Goal: Task Accomplishment & Management: Complete application form

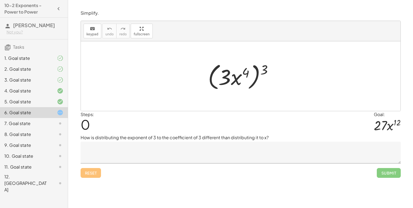
click at [186, 154] on textarea at bounding box center [240, 153] width 320 height 22
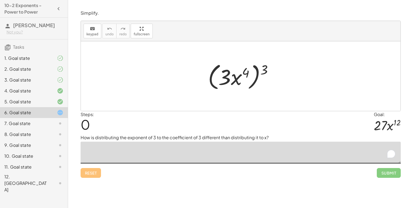
click at [53, 75] on div "1. Goal state" at bounding box center [34, 80] width 68 height 11
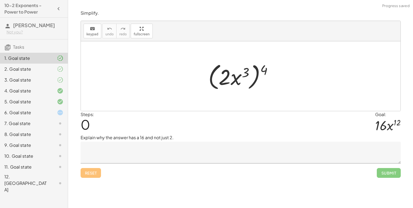
click at [55, 67] on div at bounding box center [55, 69] width 15 height 7
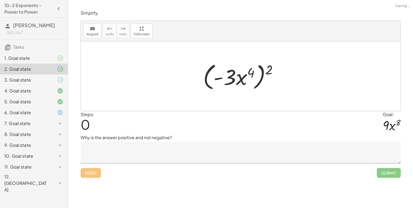
click at [56, 82] on div at bounding box center [55, 80] width 15 height 7
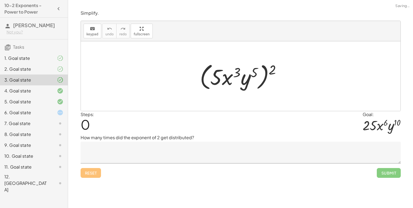
click at [59, 58] on icon at bounding box center [60, 58] width 7 height 7
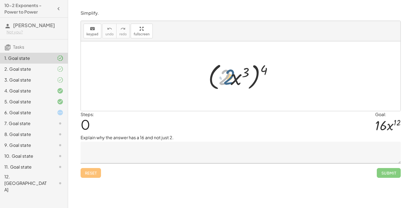
click at [226, 77] on div at bounding box center [242, 76] width 74 height 31
drag, startPoint x: 246, startPoint y: 73, endPoint x: 251, endPoint y: 73, distance: 5.0
click at [251, 73] on div at bounding box center [242, 76] width 74 height 31
drag, startPoint x: 264, startPoint y: 69, endPoint x: 234, endPoint y: 73, distance: 29.4
click at [234, 73] on div at bounding box center [242, 76] width 74 height 31
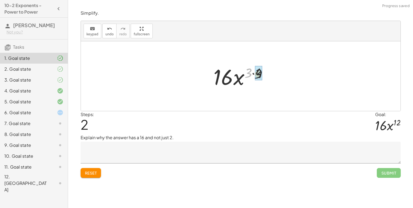
drag, startPoint x: 248, startPoint y: 71, endPoint x: 261, endPoint y: 72, distance: 12.9
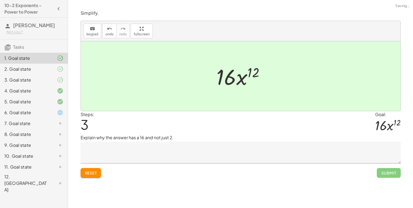
click at [199, 150] on textarea at bounding box center [240, 153] width 320 height 22
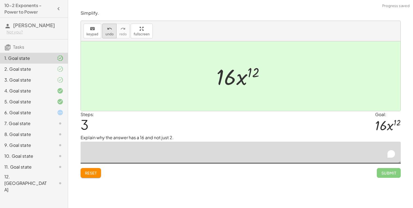
click at [109, 29] on icon "undo" at bounding box center [109, 29] width 5 height 7
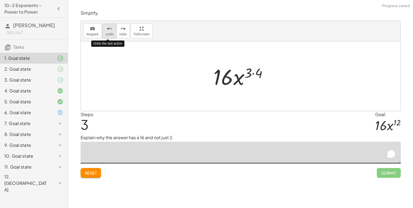
click at [109, 29] on icon "undo" at bounding box center [109, 29] width 5 height 7
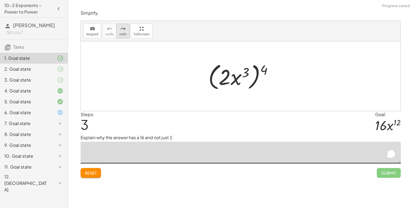
click at [120, 32] on button "redo redo" at bounding box center [122, 31] width 13 height 15
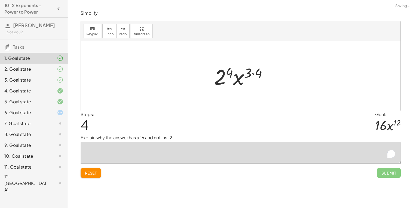
click at [188, 154] on textarea "To enrich screen reader interactions, please activate Accessibility in Grammarl…" at bounding box center [240, 153] width 320 height 22
type textarea "*"
click at [38, 131] on div "8. Goal state" at bounding box center [26, 134] width 44 height 7
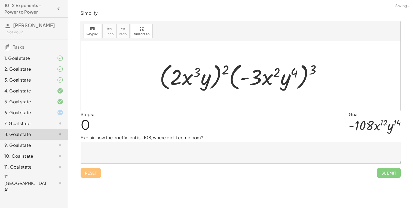
click at [42, 140] on div "7. Goal state" at bounding box center [34, 145] width 68 height 11
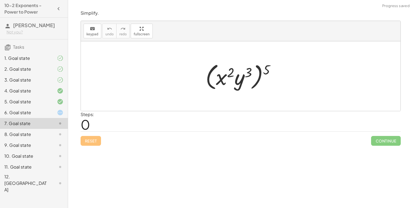
click at [54, 114] on div at bounding box center [55, 112] width 15 height 7
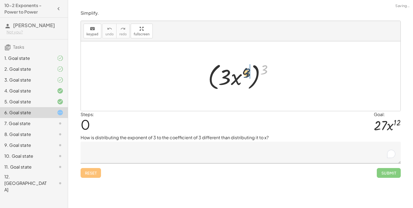
drag, startPoint x: 263, startPoint y: 70, endPoint x: 245, endPoint y: 73, distance: 18.3
click at [245, 73] on div at bounding box center [242, 76] width 75 height 31
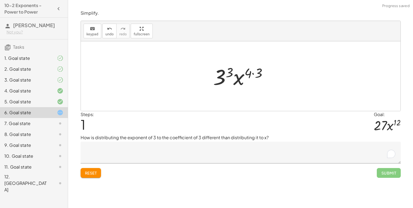
click at [123, 157] on textarea "To enrich screen reader interactions, please activate Accessibility in Grammarl…" at bounding box center [240, 153] width 320 height 22
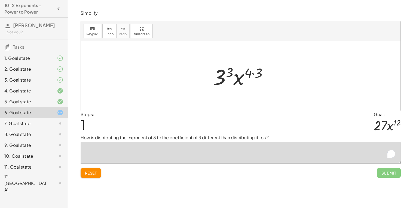
click at [38, 60] on div "1. Goal state" at bounding box center [26, 58] width 44 height 7
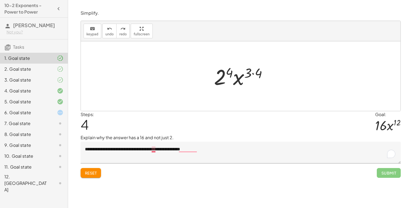
click at [155, 151] on textarea "**********" at bounding box center [240, 153] width 320 height 22
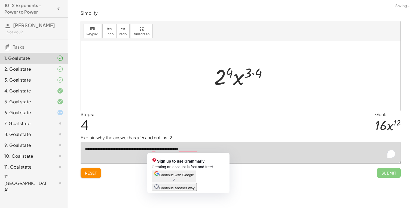
type textarea "**********"
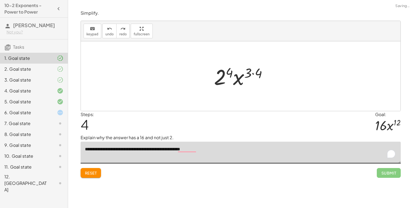
click at [51, 114] on div at bounding box center [55, 112] width 15 height 7
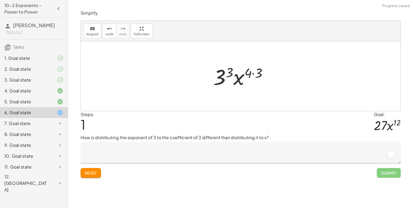
click at [60, 107] on div "4. Goal state" at bounding box center [34, 112] width 68 height 11
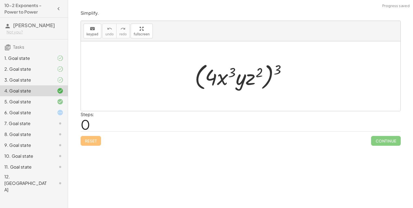
click at [58, 92] on icon at bounding box center [60, 91] width 7 height 7
click at [58, 82] on icon at bounding box center [60, 80] width 7 height 7
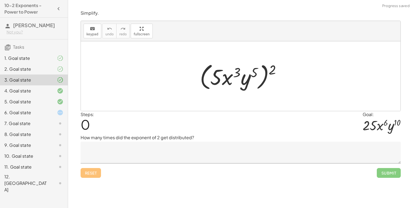
click at [62, 70] on icon at bounding box center [60, 69] width 7 height 7
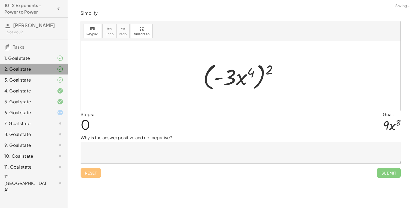
click at [59, 129] on div "6. Goal state" at bounding box center [34, 134] width 68 height 11
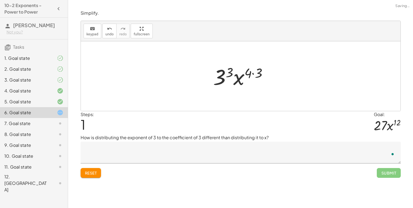
click at [180, 152] on textarea "To enrich screen reader interactions, please activate Accessibility in Grammarl…" at bounding box center [240, 153] width 320 height 22
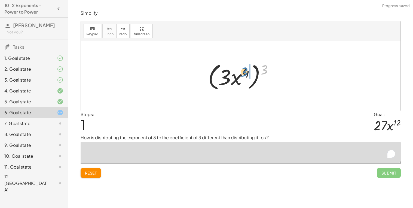
drag, startPoint x: 264, startPoint y: 69, endPoint x: 244, endPoint y: 72, distance: 20.0
click at [244, 72] on div at bounding box center [242, 76] width 75 height 31
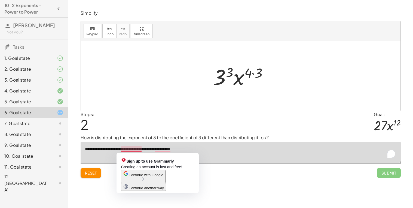
click at [141, 150] on textarea "**********" at bounding box center [240, 153] width 320 height 22
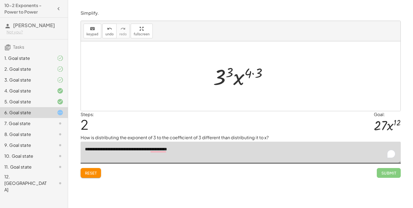
click at [189, 149] on textarea "**********" at bounding box center [240, 153] width 320 height 22
click at [158, 150] on textarea "**********" at bounding box center [240, 153] width 320 height 22
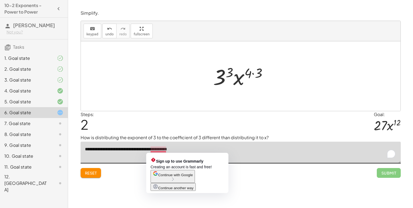
click at [160, 149] on textarea "**********" at bounding box center [240, 153] width 320 height 22
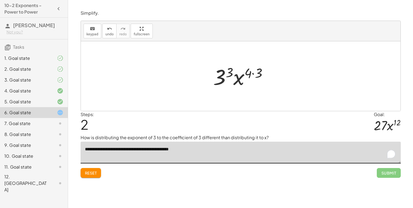
click at [140, 150] on textarea "**********" at bounding box center [240, 153] width 320 height 22
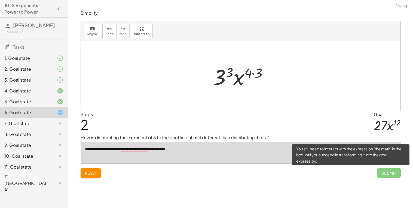
click at [385, 171] on span "Submit" at bounding box center [388, 173] width 24 height 10
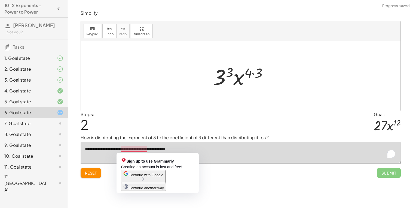
click at [139, 150] on textarea "**********" at bounding box center [240, 153] width 320 height 22
type textarea "**********"
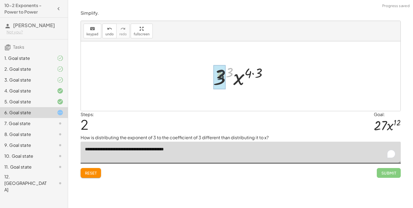
drag, startPoint x: 230, startPoint y: 71, endPoint x: 219, endPoint y: 75, distance: 12.3
drag, startPoint x: 263, startPoint y: 73, endPoint x: 253, endPoint y: 74, distance: 10.1
click at [253, 74] on div at bounding box center [242, 76] width 66 height 28
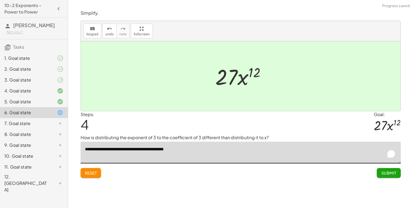
click at [385, 172] on span "Submit" at bounding box center [388, 173] width 15 height 5
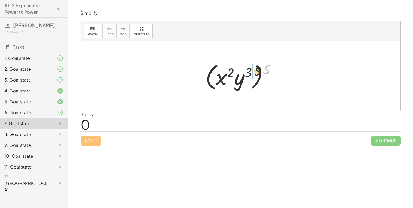
drag, startPoint x: 267, startPoint y: 65, endPoint x: 227, endPoint y: 71, distance: 41.3
click at [227, 71] on div at bounding box center [242, 76] width 79 height 31
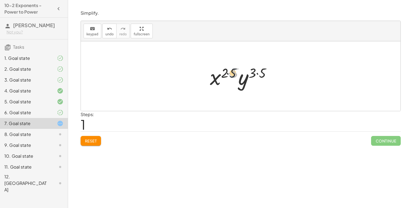
drag, startPoint x: 235, startPoint y: 72, endPoint x: 228, endPoint y: 72, distance: 7.3
click at [228, 72] on div at bounding box center [242, 76] width 71 height 28
drag, startPoint x: 259, startPoint y: 71, endPoint x: 253, endPoint y: 71, distance: 6.8
click at [253, 71] on div at bounding box center [242, 76] width 65 height 28
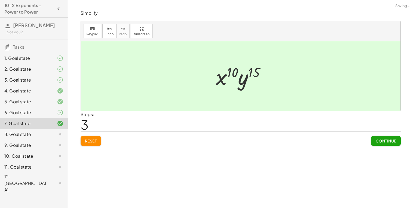
click at [386, 144] on button "Continue" at bounding box center [385, 141] width 29 height 10
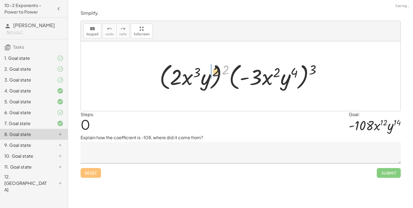
drag, startPoint x: 226, startPoint y: 65, endPoint x: 204, endPoint y: 68, distance: 22.5
click at [204, 68] on div at bounding box center [243, 76] width 172 height 31
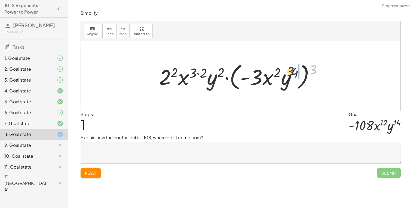
drag, startPoint x: 312, startPoint y: 69, endPoint x: 273, endPoint y: 71, distance: 38.7
click at [273, 71] on div at bounding box center [242, 76] width 173 height 31
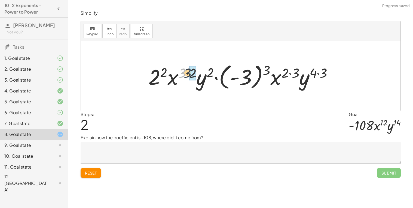
drag, startPoint x: 181, startPoint y: 70, endPoint x: 198, endPoint y: 70, distance: 16.9
click at [198, 70] on div at bounding box center [242, 76] width 194 height 30
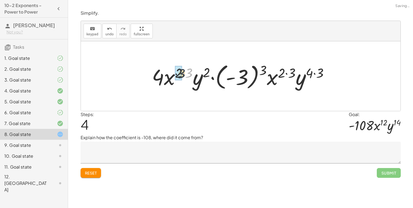
drag, startPoint x: 189, startPoint y: 72, endPoint x: 179, endPoint y: 73, distance: 9.8
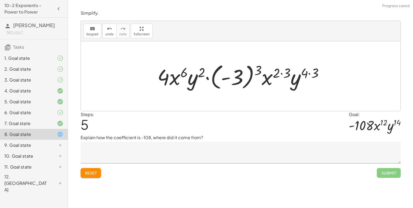
drag, startPoint x: 257, startPoint y: 66, endPoint x: 230, endPoint y: 72, distance: 27.7
click at [230, 72] on div at bounding box center [242, 76] width 176 height 30
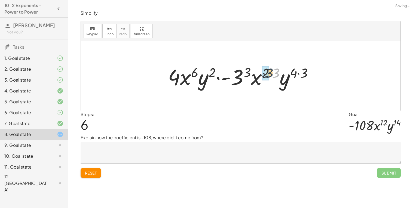
drag, startPoint x: 277, startPoint y: 73, endPoint x: 265, endPoint y: 73, distance: 12.0
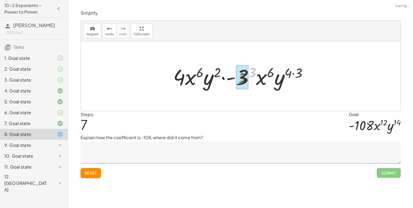
drag, startPoint x: 251, startPoint y: 70, endPoint x: 241, endPoint y: 76, distance: 12.0
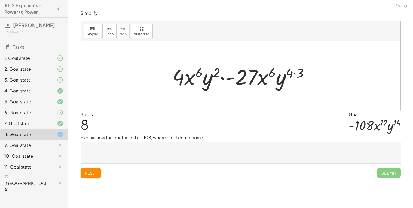
click at [294, 73] on div at bounding box center [242, 76] width 146 height 28
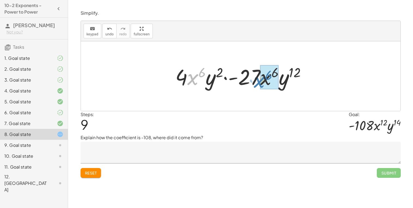
drag, startPoint x: 188, startPoint y: 79, endPoint x: 257, endPoint y: 82, distance: 69.7
click at [257, 82] on div at bounding box center [242, 76] width 140 height 28
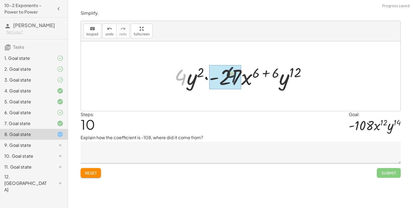
drag, startPoint x: 181, startPoint y: 76, endPoint x: 233, endPoint y: 74, distance: 51.4
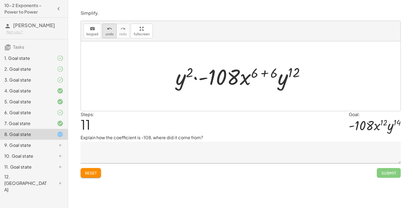
click at [110, 33] on span "undo" at bounding box center [109, 34] width 8 height 4
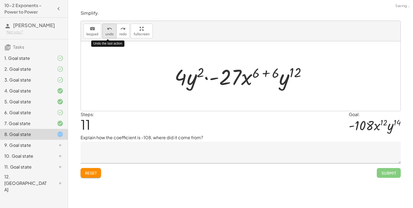
click at [110, 33] on span "undo" at bounding box center [109, 34] width 8 height 4
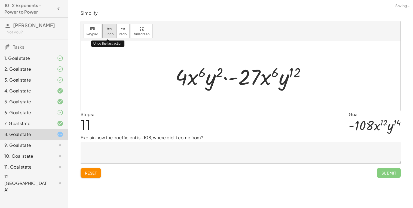
click at [110, 33] on span "undo" at bounding box center [109, 34] width 8 height 4
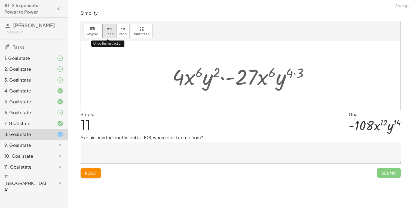
click at [110, 33] on span "undo" at bounding box center [109, 34] width 8 height 4
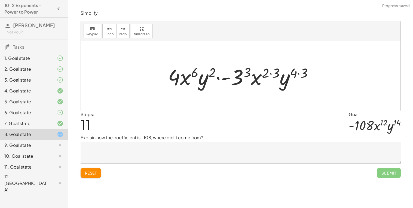
click at [91, 177] on button "Reset" at bounding box center [90, 173] width 21 height 10
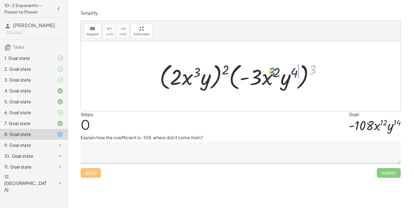
drag, startPoint x: 312, startPoint y: 70, endPoint x: 271, endPoint y: 72, distance: 40.9
click at [271, 72] on div at bounding box center [243, 76] width 172 height 31
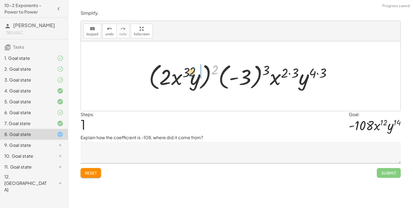
drag, startPoint x: 215, startPoint y: 68, endPoint x: 191, endPoint y: 70, distance: 24.0
click at [191, 70] on div at bounding box center [242, 76] width 193 height 31
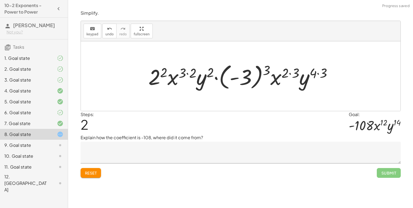
click at [151, 150] on textarea at bounding box center [240, 153] width 320 height 22
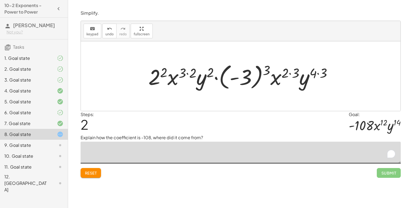
click at [151, 150] on textarea "To enrich screen reader interactions, please activate Accessibility in Grammarl…" at bounding box center [240, 153] width 320 height 22
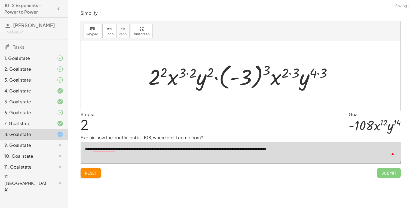
type textarea "**********"
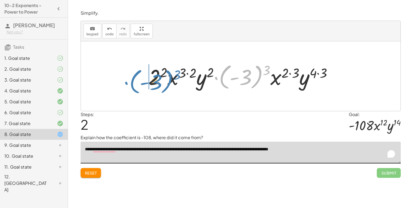
drag, startPoint x: 253, startPoint y: 76, endPoint x: 167, endPoint y: 79, distance: 86.5
click at [163, 80] on div at bounding box center [242, 76] width 194 height 30
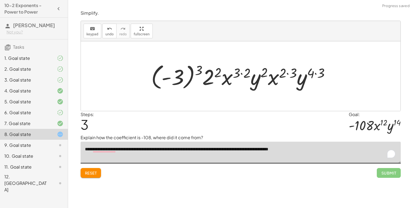
click at [198, 68] on div at bounding box center [242, 76] width 188 height 30
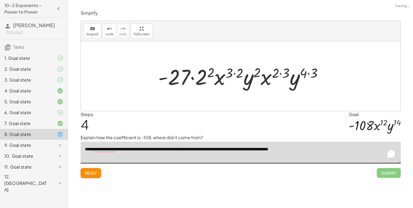
click at [194, 78] on div at bounding box center [242, 76] width 174 height 28
click at [213, 72] on div at bounding box center [242, 76] width 174 height 28
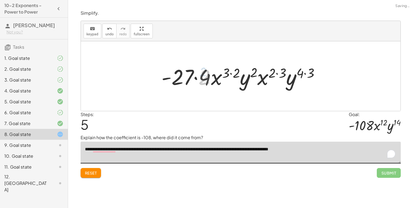
click at [198, 78] on div at bounding box center [242, 76] width 167 height 28
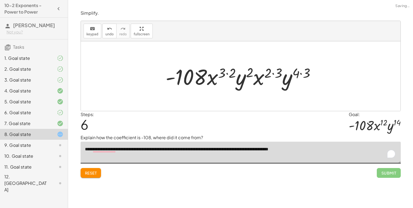
click at [225, 73] on div at bounding box center [243, 76] width 160 height 28
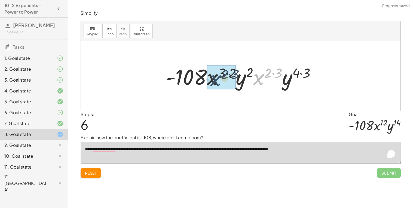
drag, startPoint x: 259, startPoint y: 80, endPoint x: 216, endPoint y: 81, distance: 43.2
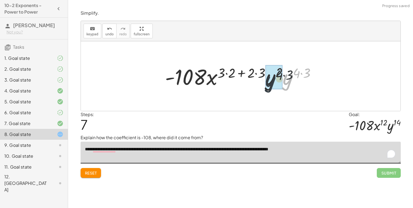
drag, startPoint x: 287, startPoint y: 79, endPoint x: 268, endPoint y: 81, distance: 19.2
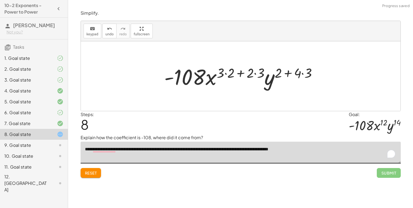
click at [285, 75] on div at bounding box center [242, 76] width 163 height 28
click at [302, 74] on div at bounding box center [242, 76] width 163 height 28
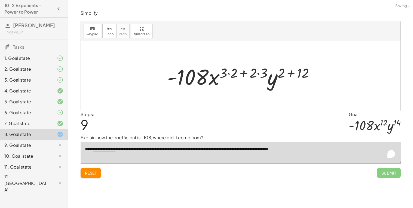
click at [260, 72] on div at bounding box center [242, 76] width 156 height 28
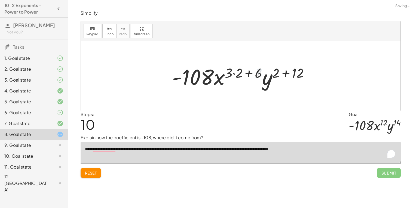
click at [248, 72] on div at bounding box center [242, 76] width 146 height 28
click at [232, 72] on div at bounding box center [242, 76] width 146 height 28
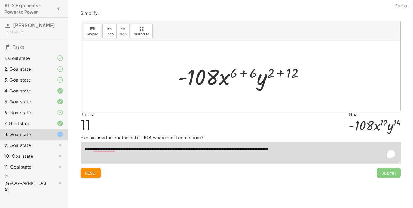
click at [242, 73] on div at bounding box center [242, 76] width 135 height 28
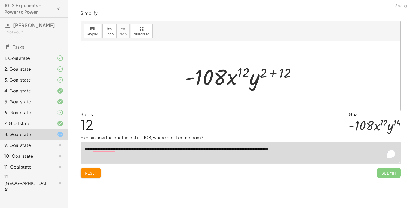
click at [272, 73] on div at bounding box center [242, 76] width 120 height 28
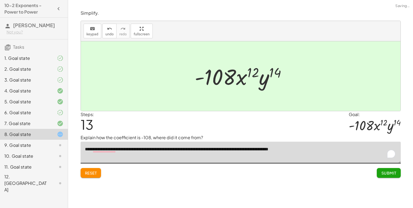
click at [225, 82] on div at bounding box center [242, 76] width 101 height 28
click at [389, 174] on span "Submit" at bounding box center [388, 173] width 15 height 5
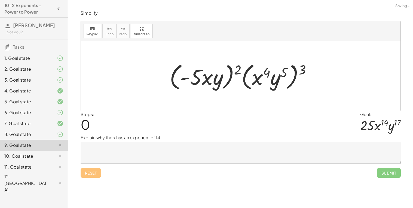
click at [165, 150] on textarea at bounding box center [240, 153] width 320 height 22
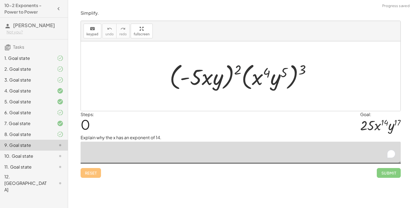
click at [225, 70] on div at bounding box center [242, 76] width 151 height 31
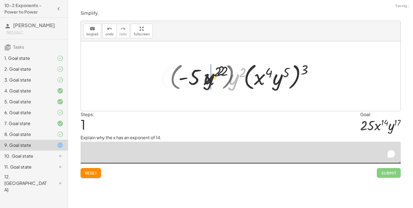
drag, startPoint x: 237, startPoint y: 70, endPoint x: 205, endPoint y: 70, distance: 31.8
click at [205, 70] on div at bounding box center [242, 76] width 171 height 31
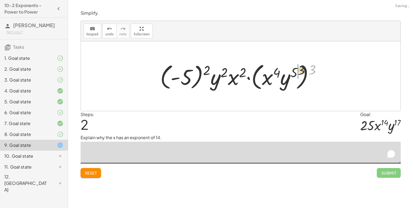
drag, startPoint x: 313, startPoint y: 73, endPoint x: 283, endPoint y: 74, distance: 29.9
click at [283, 74] on div at bounding box center [242, 76] width 171 height 31
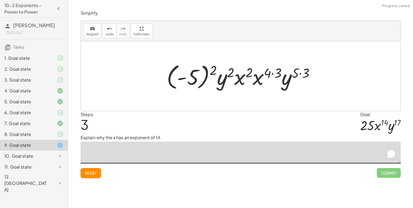
click at [274, 71] on div at bounding box center [243, 76] width 158 height 30
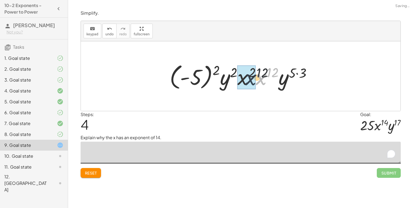
drag, startPoint x: 259, startPoint y: 82, endPoint x: 244, endPoint y: 82, distance: 15.0
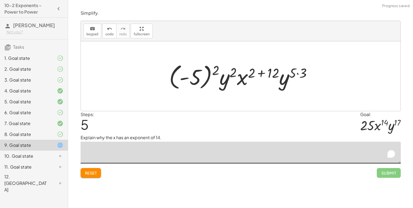
click at [261, 73] on div at bounding box center [242, 76] width 153 height 30
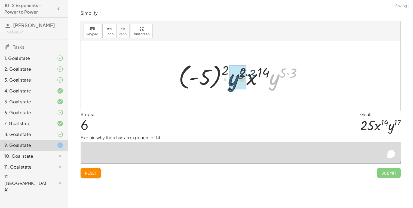
drag, startPoint x: 273, startPoint y: 81, endPoint x: 230, endPoint y: 82, distance: 43.0
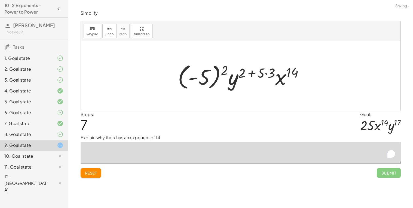
click at [267, 75] on div at bounding box center [242, 76] width 135 height 30
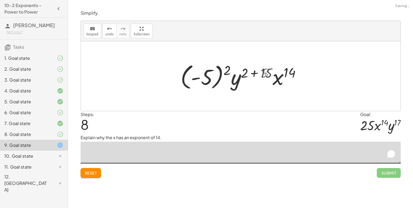
click at [250, 75] on div at bounding box center [242, 76] width 129 height 30
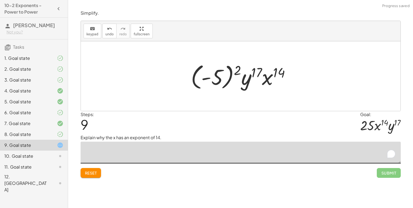
click at [239, 67] on div at bounding box center [242, 76] width 109 height 30
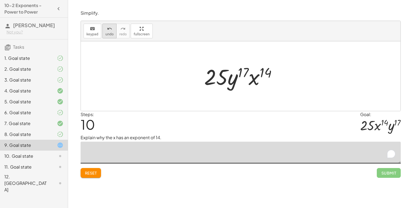
click at [103, 31] on button "undo undo" at bounding box center [109, 31] width 14 height 15
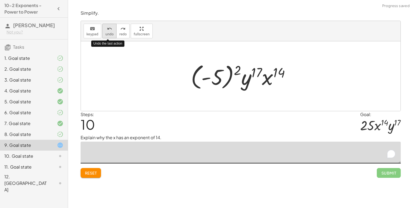
click at [103, 31] on button "undo undo" at bounding box center [109, 31] width 14 height 15
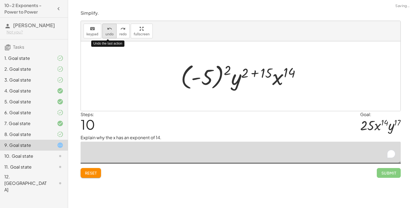
click at [103, 31] on button "undo undo" at bounding box center [109, 31] width 14 height 15
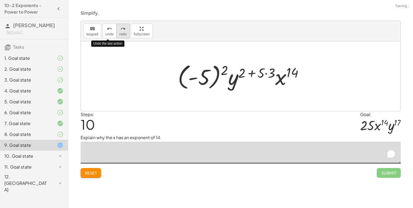
click at [120, 30] on icon "redo" at bounding box center [122, 29] width 5 height 7
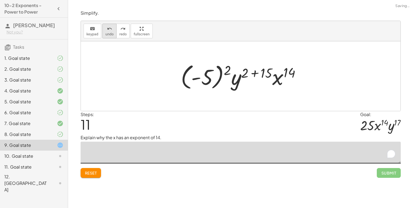
click at [111, 32] on button "undo undo" at bounding box center [109, 31] width 14 height 15
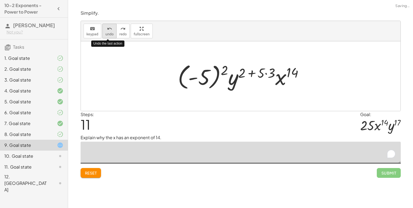
click at [111, 32] on button "undo undo" at bounding box center [109, 31] width 14 height 15
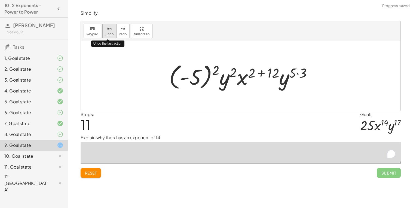
click at [111, 32] on button "undo undo" at bounding box center [109, 31] width 14 height 15
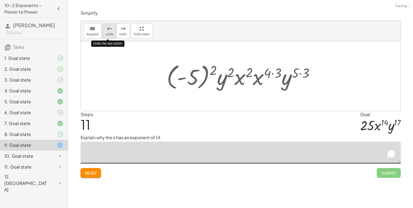
click at [111, 32] on button "undo undo" at bounding box center [109, 31] width 14 height 15
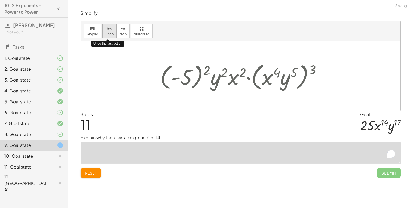
click at [111, 32] on button "undo undo" at bounding box center [109, 31] width 14 height 15
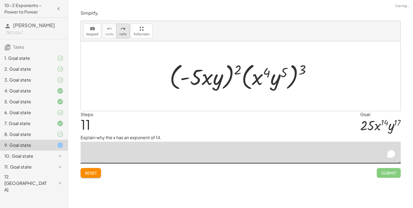
click at [125, 34] on button "redo redo" at bounding box center [122, 31] width 13 height 15
click at [119, 34] on span "redo" at bounding box center [122, 34] width 7 height 4
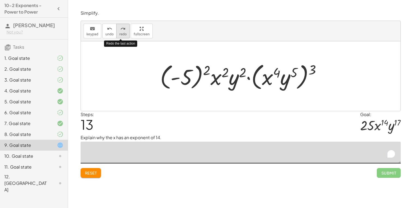
click at [119, 34] on span "redo" at bounding box center [122, 34] width 7 height 4
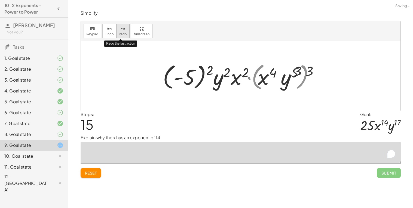
click at [119, 34] on span "redo" at bounding box center [122, 34] width 7 height 4
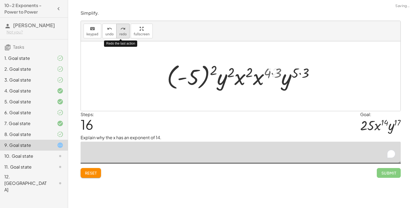
click at [119, 34] on span "redo" at bounding box center [122, 34] width 7 height 4
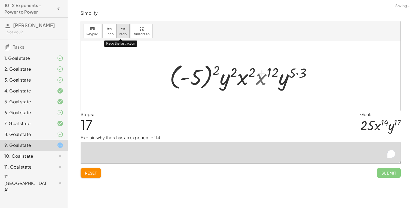
click at [119, 34] on span "redo" at bounding box center [122, 34] width 7 height 4
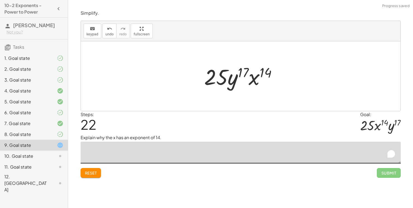
click at [127, 149] on textarea "To enrich screen reader interactions, please activate Accessibility in Grammarl…" at bounding box center [240, 153] width 320 height 22
type textarea "*"
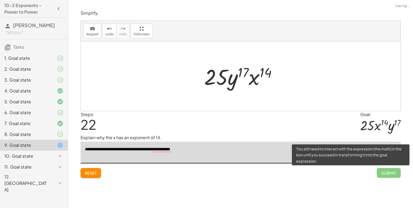
click at [397, 172] on span "Submit" at bounding box center [388, 173] width 24 height 10
type textarea "**********"
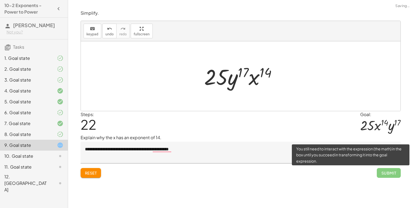
click at [397, 172] on span "Submit" at bounding box center [388, 173] width 24 height 10
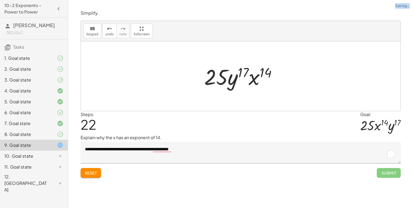
click at [316, 184] on div "**********" at bounding box center [240, 104] width 345 height 208
drag, startPoint x: 233, startPoint y: 84, endPoint x: 261, endPoint y: 84, distance: 28.0
click at [261, 84] on div at bounding box center [242, 76] width 82 height 28
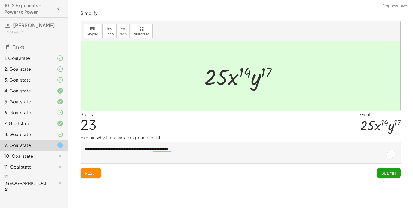
click at [392, 176] on button "Submit" at bounding box center [388, 173] width 24 height 10
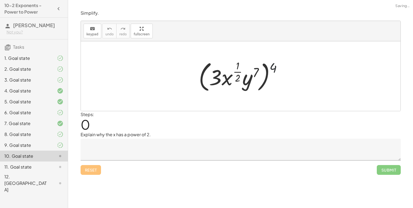
drag, startPoint x: 270, startPoint y: 64, endPoint x: 236, endPoint y: 68, distance: 33.6
click at [236, 68] on div at bounding box center [242, 75] width 93 height 35
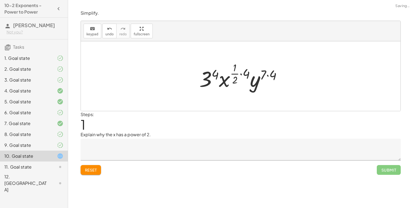
click at [242, 74] on div at bounding box center [242, 76] width 92 height 32
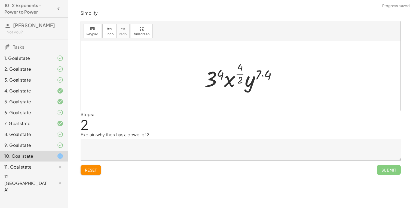
click at [266, 79] on div at bounding box center [243, 76] width 82 height 32
click at [241, 73] on div at bounding box center [242, 76] width 80 height 32
click at [223, 71] on div at bounding box center [242, 76] width 78 height 28
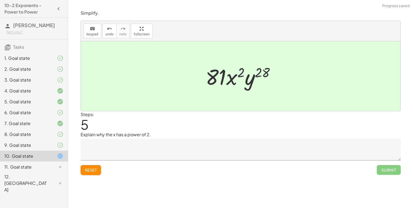
click at [129, 157] on textarea at bounding box center [240, 150] width 320 height 22
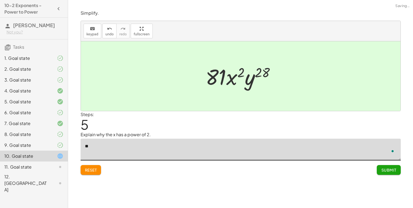
type textarea "*"
type textarea "**********"
click at [392, 172] on span "Submit" at bounding box center [388, 170] width 15 height 5
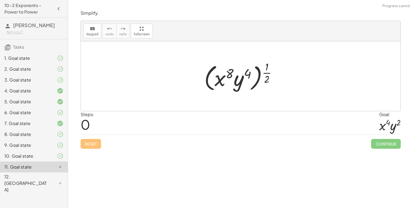
click at [264, 70] on div at bounding box center [242, 76] width 82 height 34
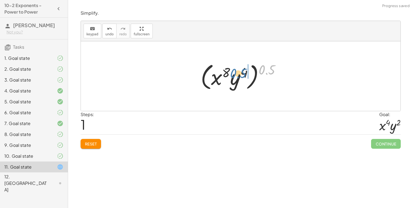
drag, startPoint x: 264, startPoint y: 70, endPoint x: 236, endPoint y: 74, distance: 28.8
click at [236, 74] on div at bounding box center [242, 76] width 89 height 31
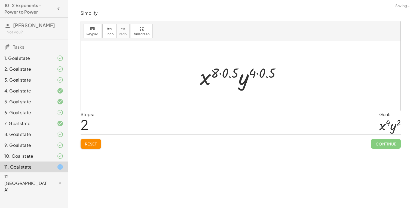
click at [218, 74] on div at bounding box center [242, 76] width 91 height 28
click at [262, 72] on div at bounding box center [242, 76] width 91 height 28
click at [230, 74] on div at bounding box center [242, 76] width 71 height 28
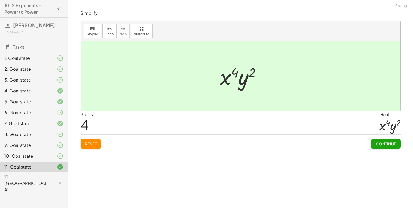
click at [395, 149] on div "Simplify. keyboard keypad undo undo redo redo fullscreen ( · x 8 · y 4 ) ( · 1 …" at bounding box center [240, 79] width 326 height 145
click at [394, 148] on button "Continue" at bounding box center [385, 144] width 29 height 10
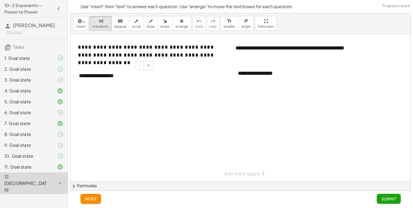
click at [107, 80] on div "**********" at bounding box center [114, 75] width 82 height 19
click at [114, 77] on div "**********" at bounding box center [114, 75] width 82 height 19
click at [273, 75] on div "**********" at bounding box center [273, 73] width 82 height 19
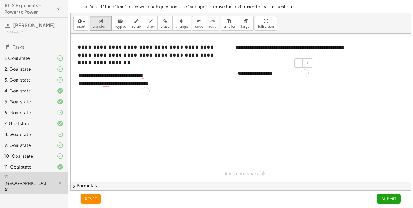
click at [272, 74] on div "**********" at bounding box center [273, 73] width 82 height 19
click at [284, 74] on div "**********" at bounding box center [273, 73] width 82 height 19
click at [145, 93] on div "2" at bounding box center [146, 91] width 8 height 8
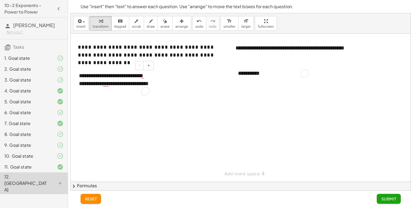
click at [145, 93] on div "2" at bounding box center [146, 91] width 8 height 8
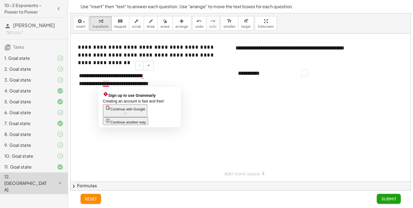
click at [105, 82] on div "**********" at bounding box center [114, 83] width 82 height 34
click at [130, 111] on span "Continue with Google" at bounding box center [127, 109] width 35 height 4
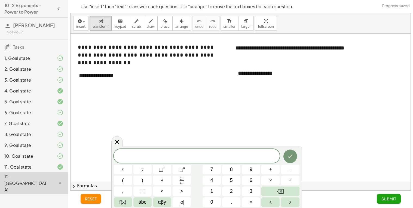
click at [229, 63] on div at bounding box center [240, 108] width 340 height 148
click at [97, 73] on div "**********" at bounding box center [114, 75] width 82 height 19
click at [104, 79] on div "**********" at bounding box center [114, 75] width 82 height 19
click at [114, 72] on div "**********" at bounding box center [114, 75] width 82 height 19
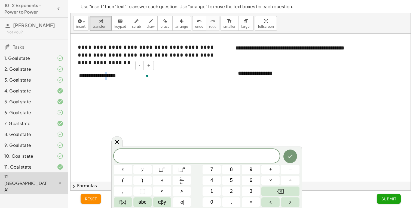
click at [114, 72] on div "**********" at bounding box center [114, 75] width 82 height 19
